Goal: Task Accomplishment & Management: Manage account settings

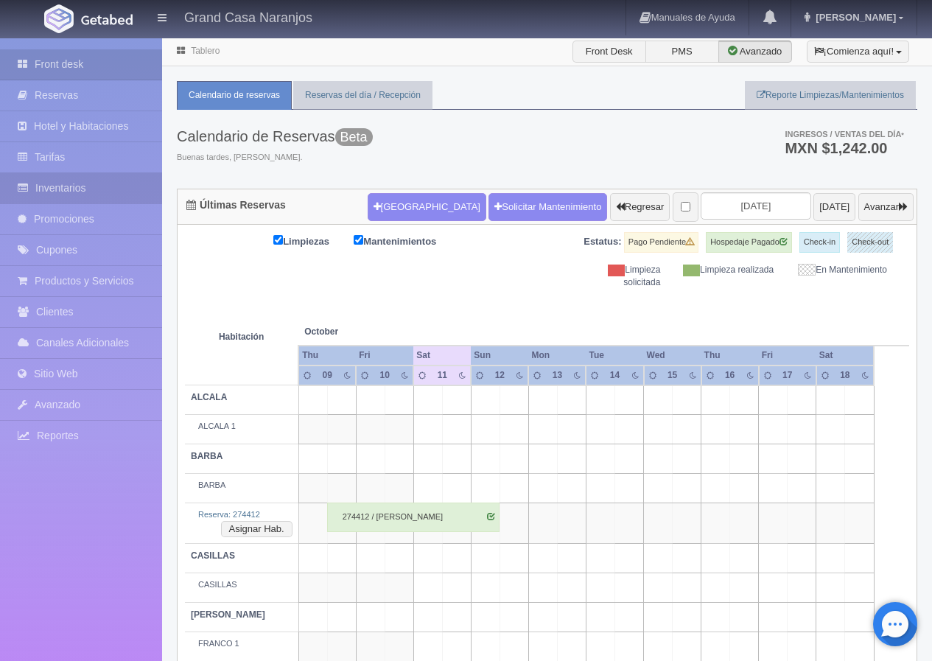
click at [86, 191] on link "Inventarios" at bounding box center [81, 188] width 162 height 30
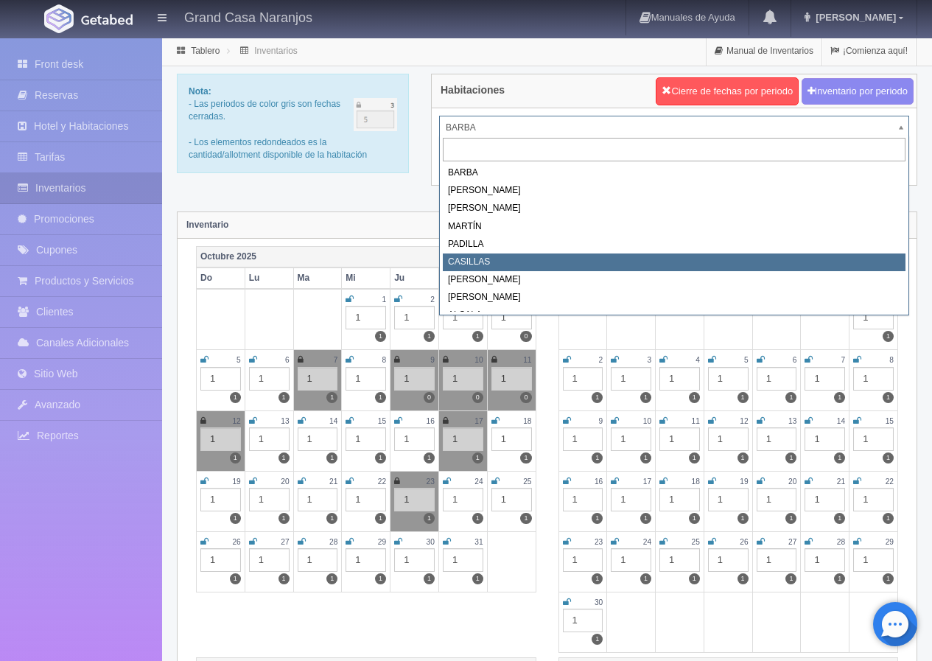
select select "2065"
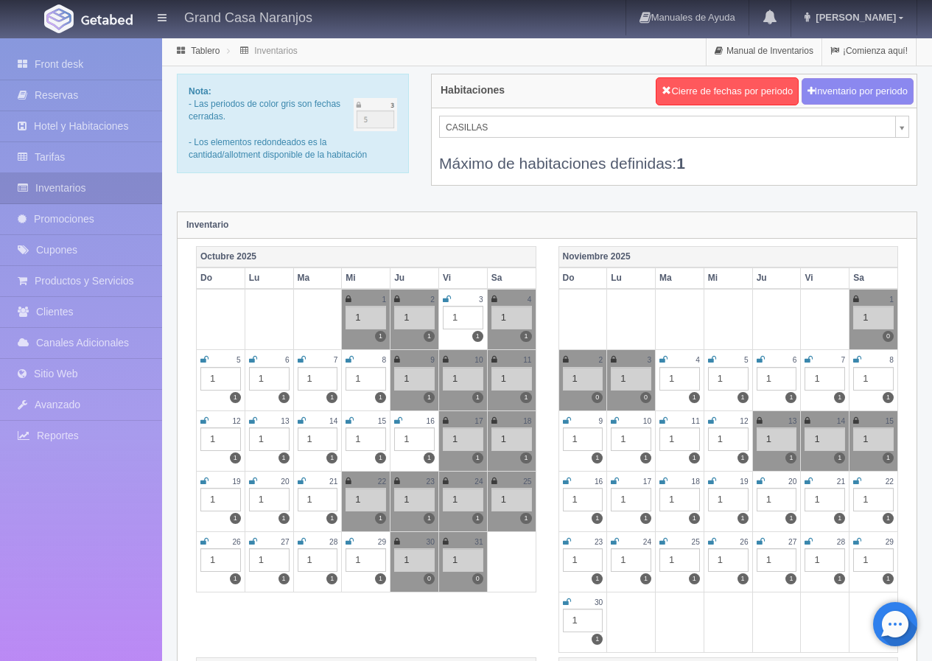
click at [303, 419] on icon at bounding box center [302, 420] width 8 height 9
click at [350, 420] on icon at bounding box center [350, 420] width 8 height 9
click at [398, 419] on icon at bounding box center [398, 420] width 8 height 9
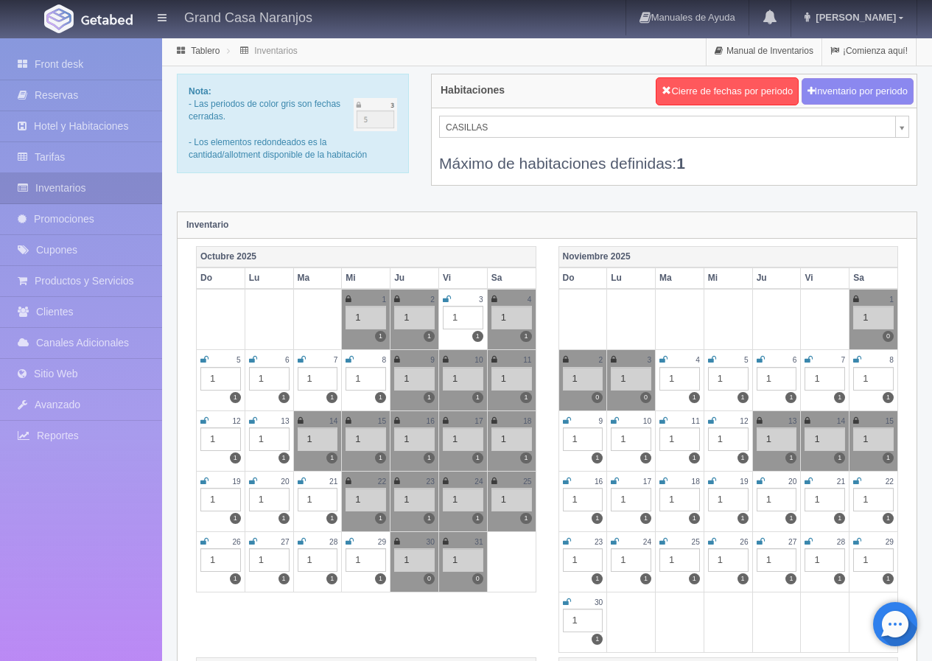
click at [206, 480] on icon at bounding box center [204, 481] width 8 height 9
click at [253, 480] on icon at bounding box center [253, 481] width 8 height 9
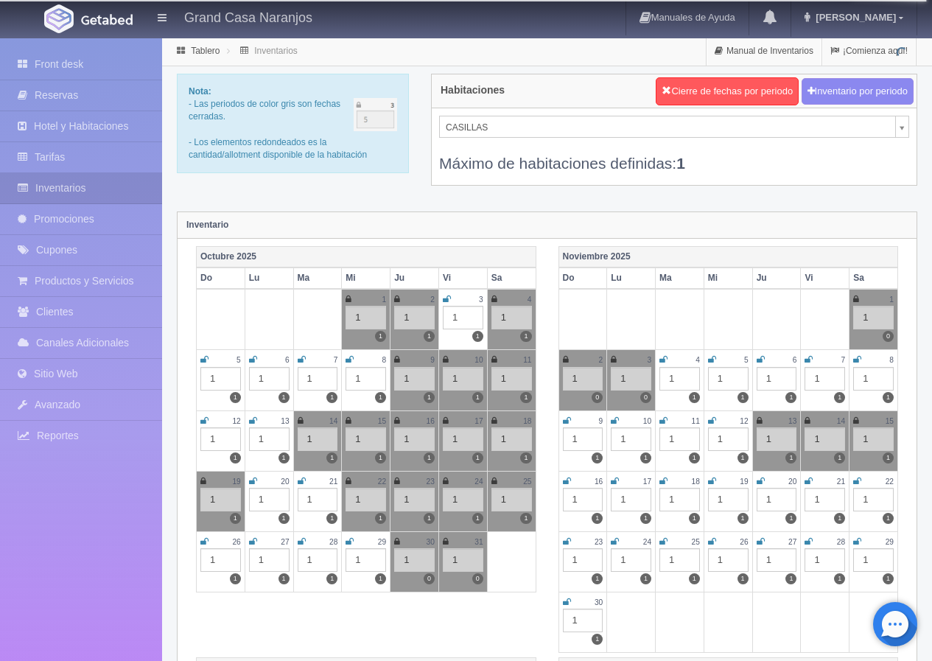
click at [301, 480] on icon at bounding box center [302, 481] width 8 height 9
